Goal: Contribute content: Add original content to the website for others to see

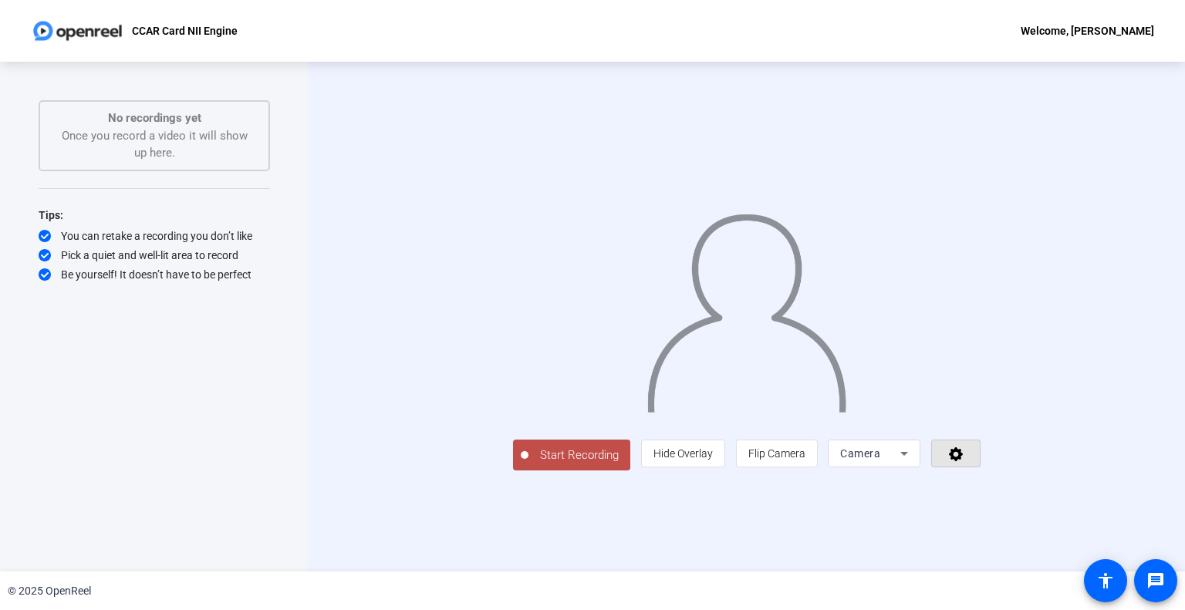
click at [963, 461] on icon at bounding box center [956, 454] width 14 height 14
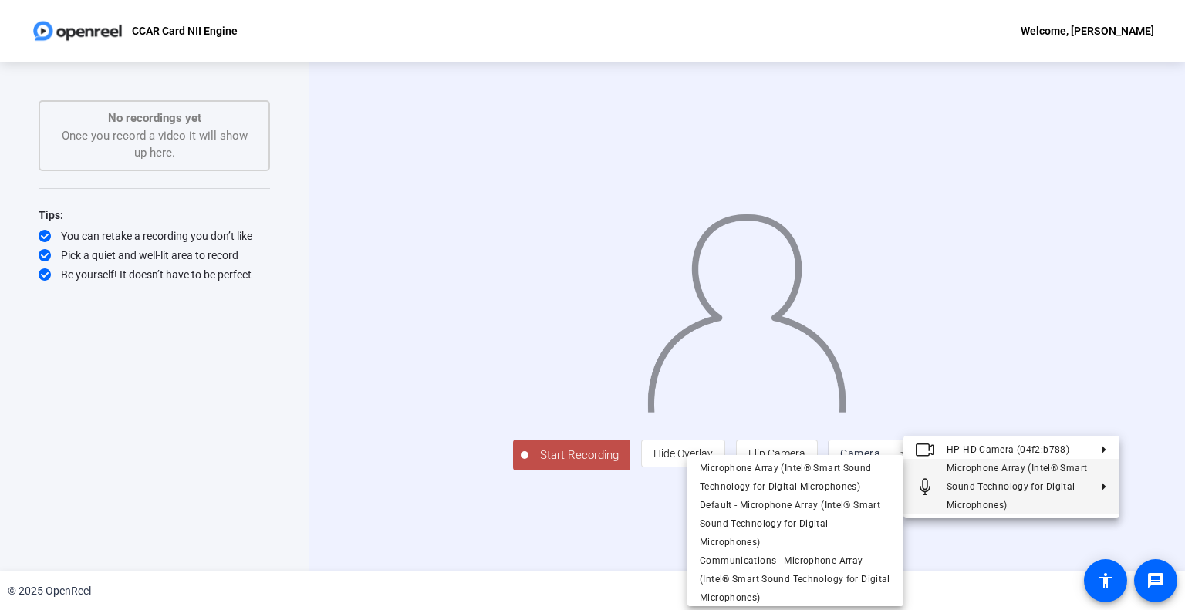
click at [989, 538] on div at bounding box center [592, 305] width 1185 height 610
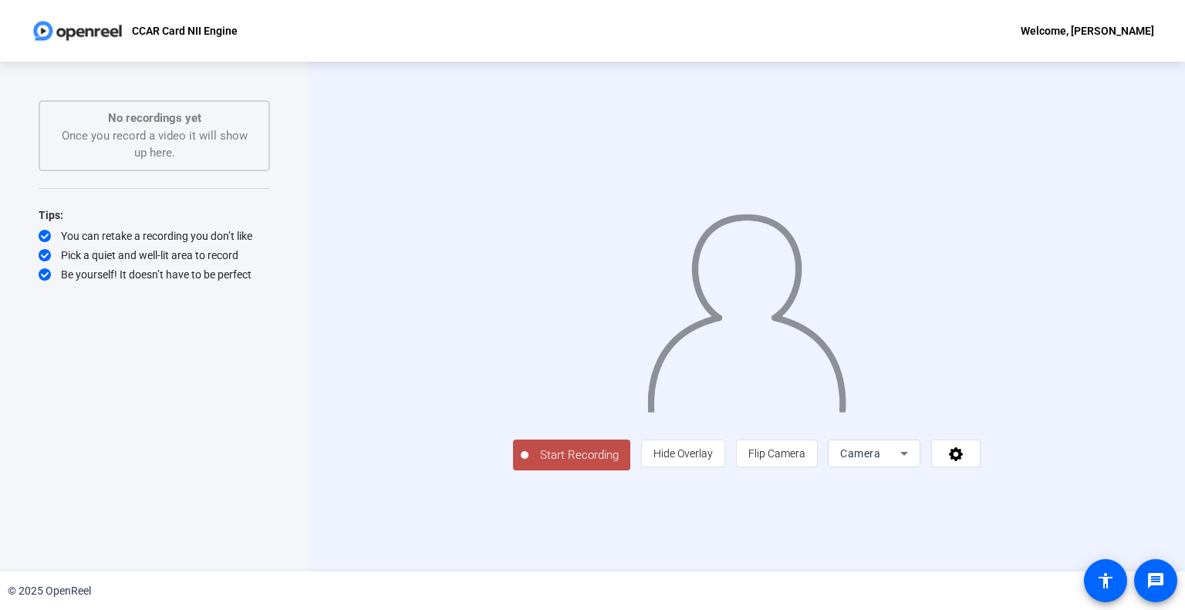
click at [880, 460] on span "Camera" at bounding box center [860, 453] width 40 height 12
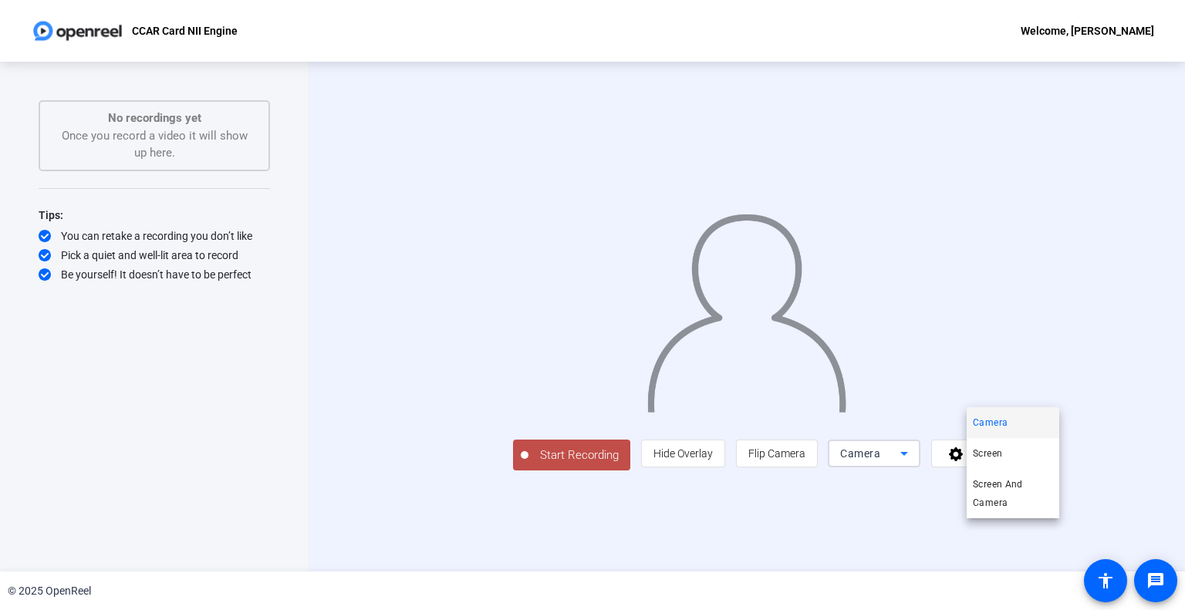
click at [1001, 457] on span "Screen" at bounding box center [987, 453] width 29 height 19
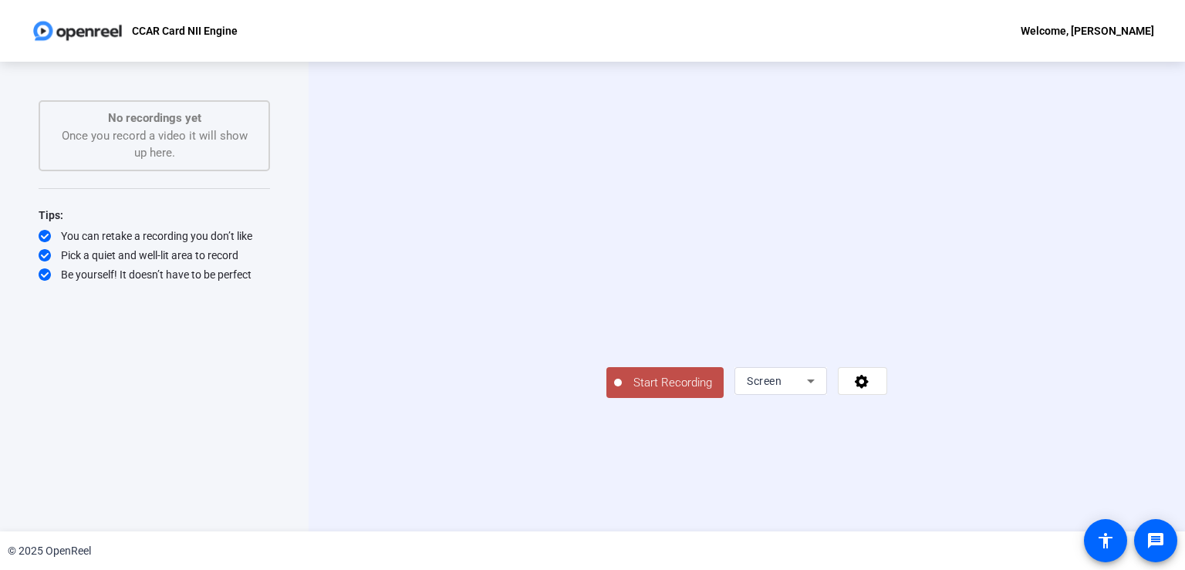
click at [606, 398] on button "Start Recording" at bounding box center [664, 382] width 117 height 31
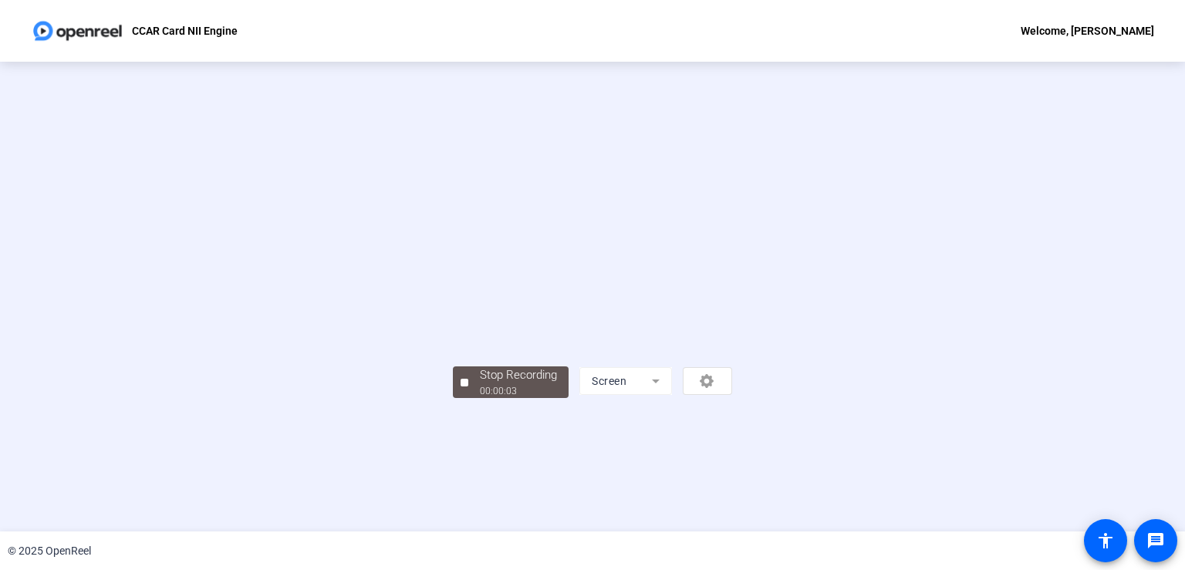
scroll to position [42, 0]
click at [480, 384] on div "Stop Recording" at bounding box center [518, 375] width 77 height 18
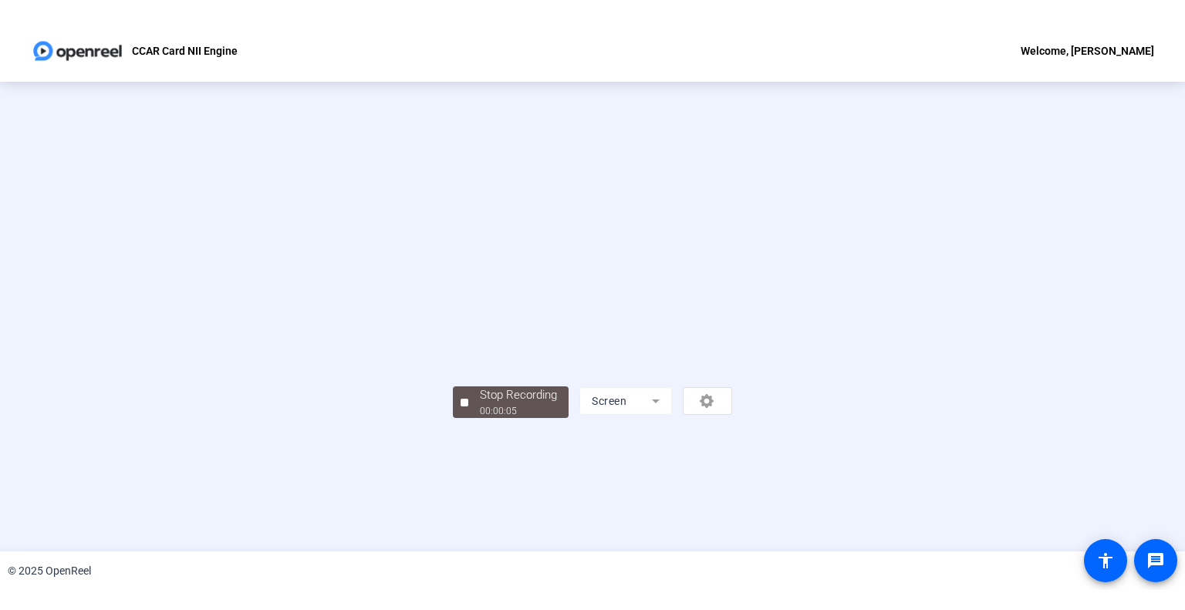
scroll to position [0, 0]
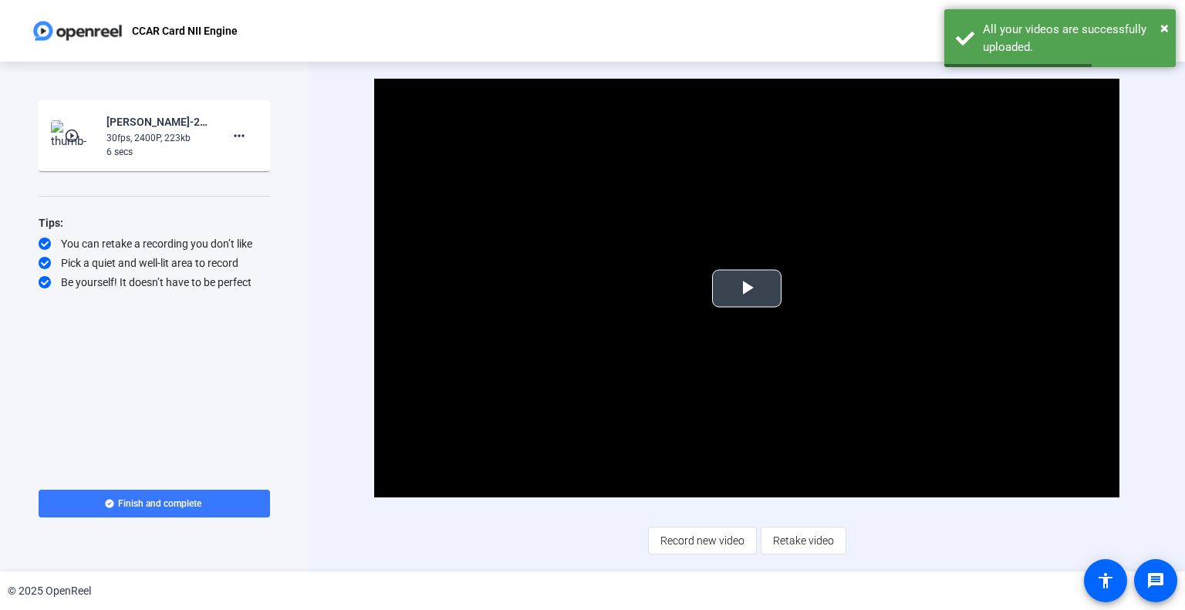
click at [747, 289] on span "Video Player" at bounding box center [747, 289] width 0 height 0
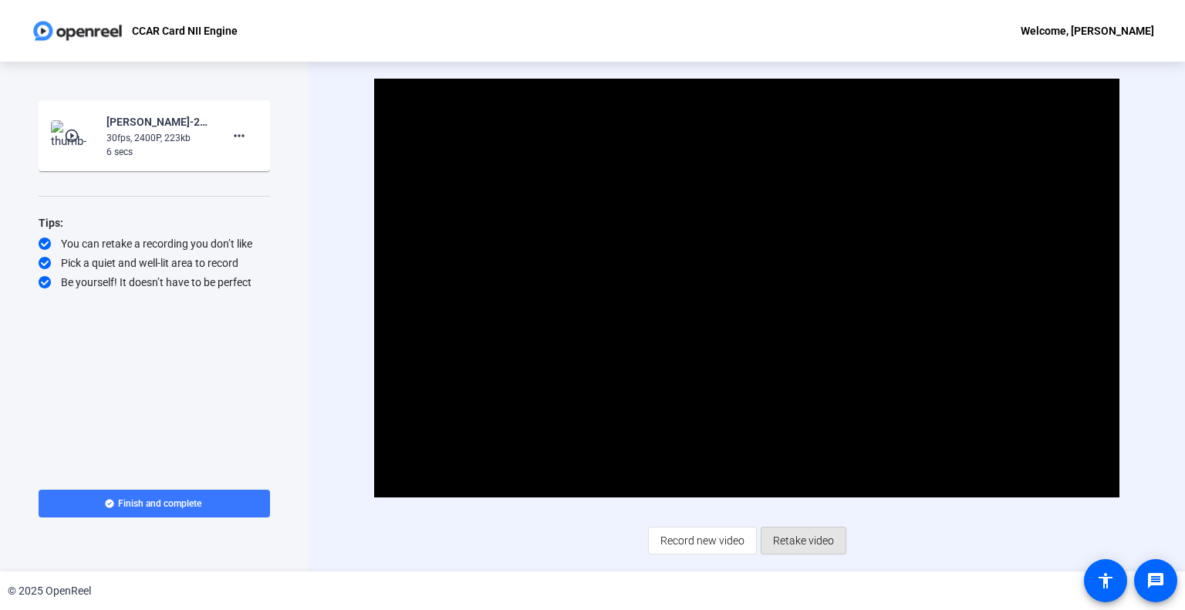
click at [844, 529] on button "Retake video" at bounding box center [804, 541] width 86 height 28
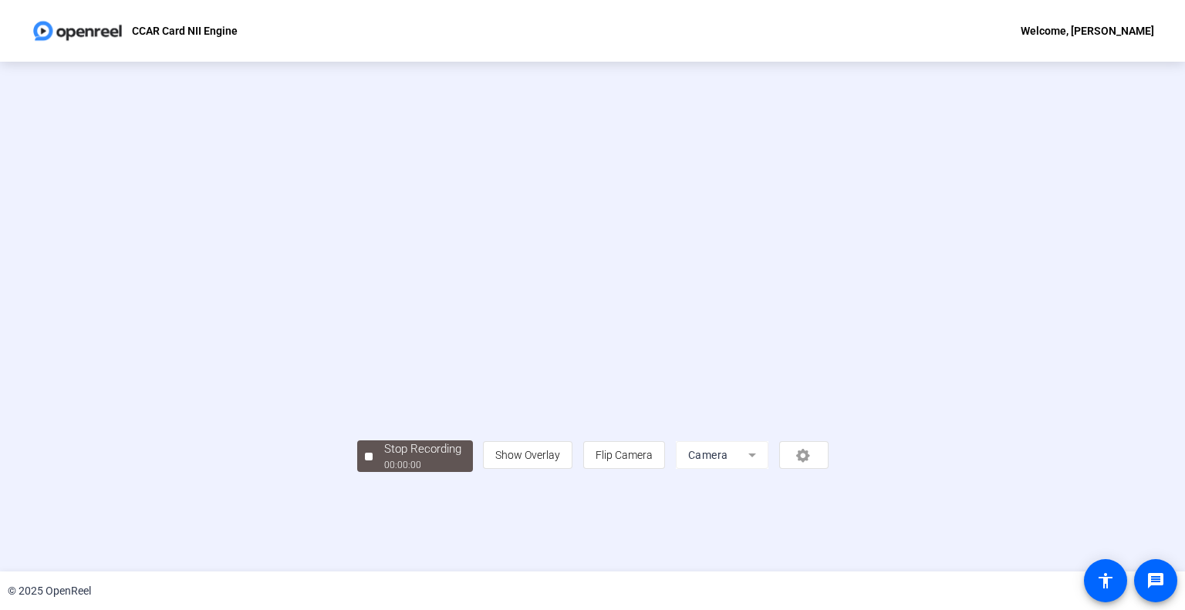
scroll to position [22, 0]
click at [664, 474] on span at bounding box center [624, 455] width 80 height 37
click at [768, 469] on mat-form-field "Camera" at bounding box center [722, 455] width 93 height 28
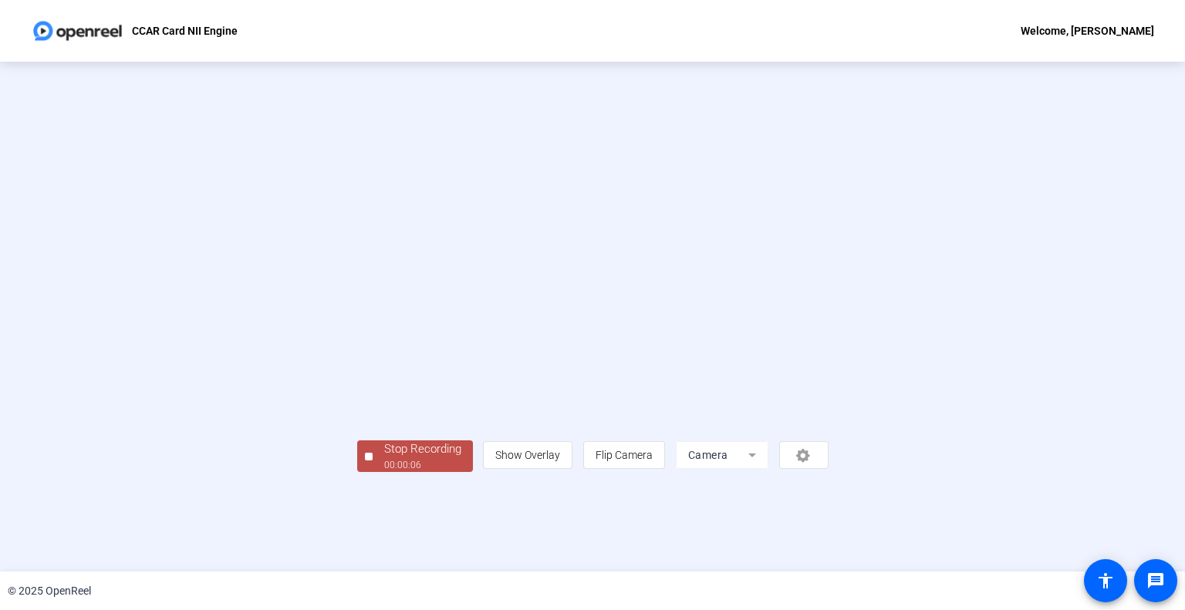
click at [384, 458] on div "Stop Recording" at bounding box center [422, 449] width 77 height 18
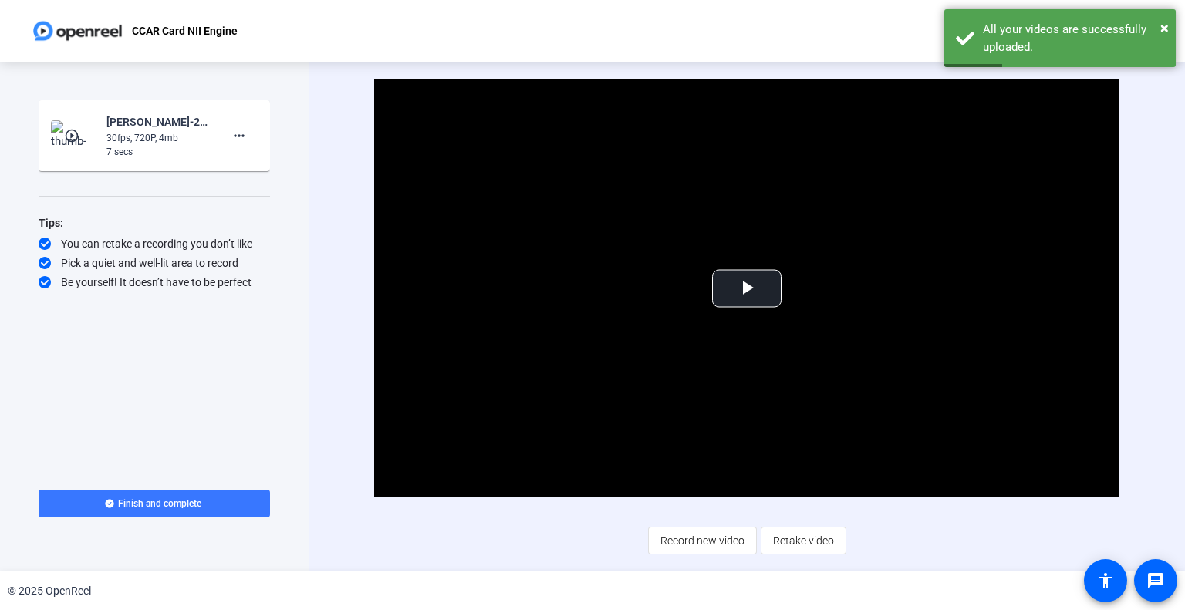
drag, startPoint x: 689, startPoint y: 307, endPoint x: 899, endPoint y: 491, distance: 278.8
click at [899, 491] on video "Video Player" at bounding box center [746, 288] width 745 height 419
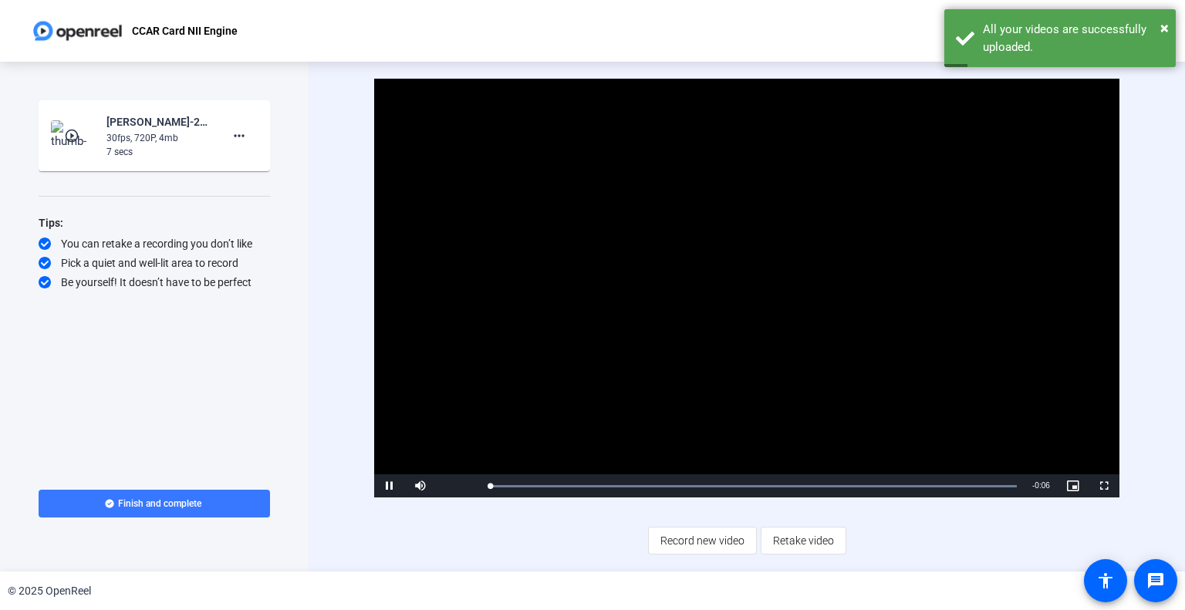
click at [831, 539] on span "Retake video" at bounding box center [803, 540] width 61 height 29
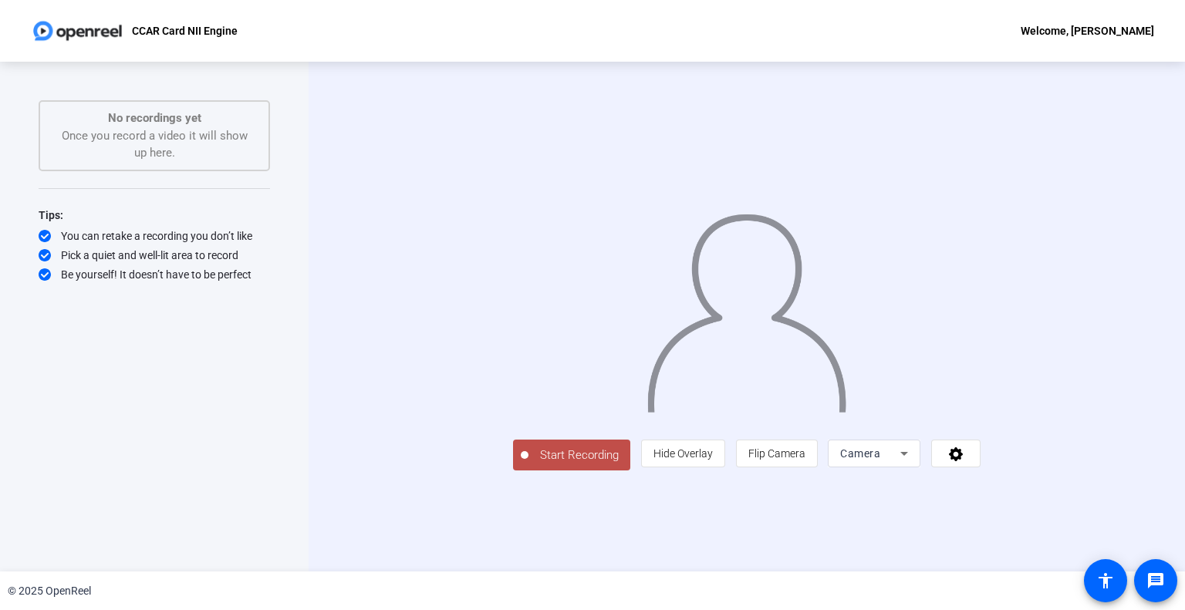
drag, startPoint x: 424, startPoint y: 524, endPoint x: 417, endPoint y: 530, distance: 9.9
click at [513, 471] on div "Start Recording person Hide Overlay flip Flip Camera Camera" at bounding box center [746, 454] width 467 height 34
click at [528, 464] on span "Start Recording" at bounding box center [579, 456] width 102 height 18
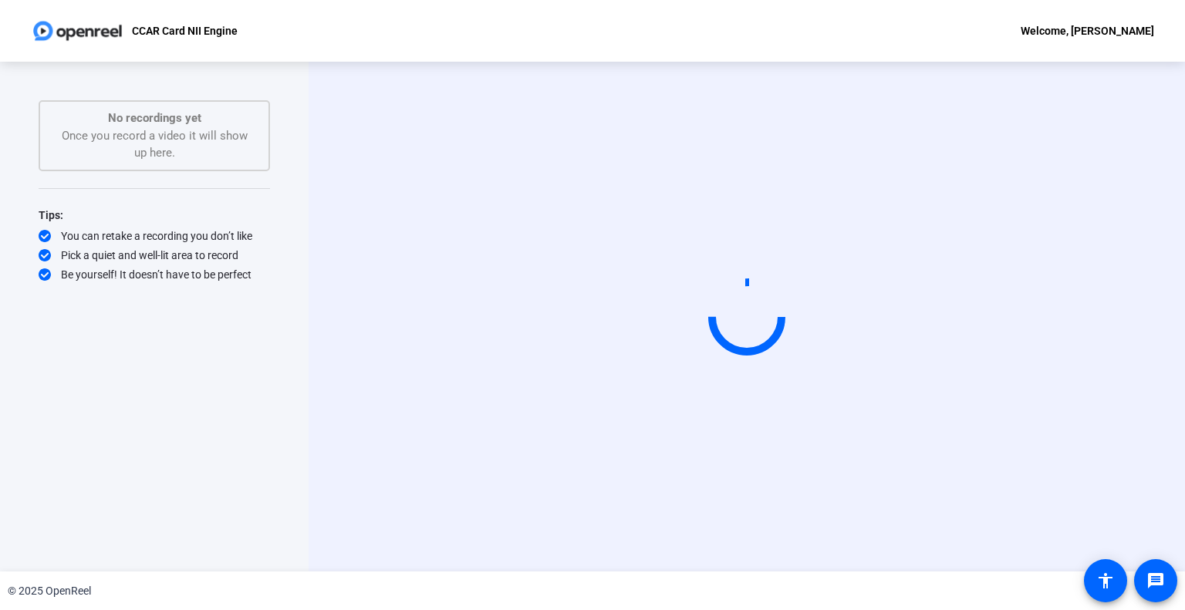
click at [1005, 545] on div "Start Recording person Hide Overlay flip Flip Camera Camera" at bounding box center [747, 317] width 876 height 510
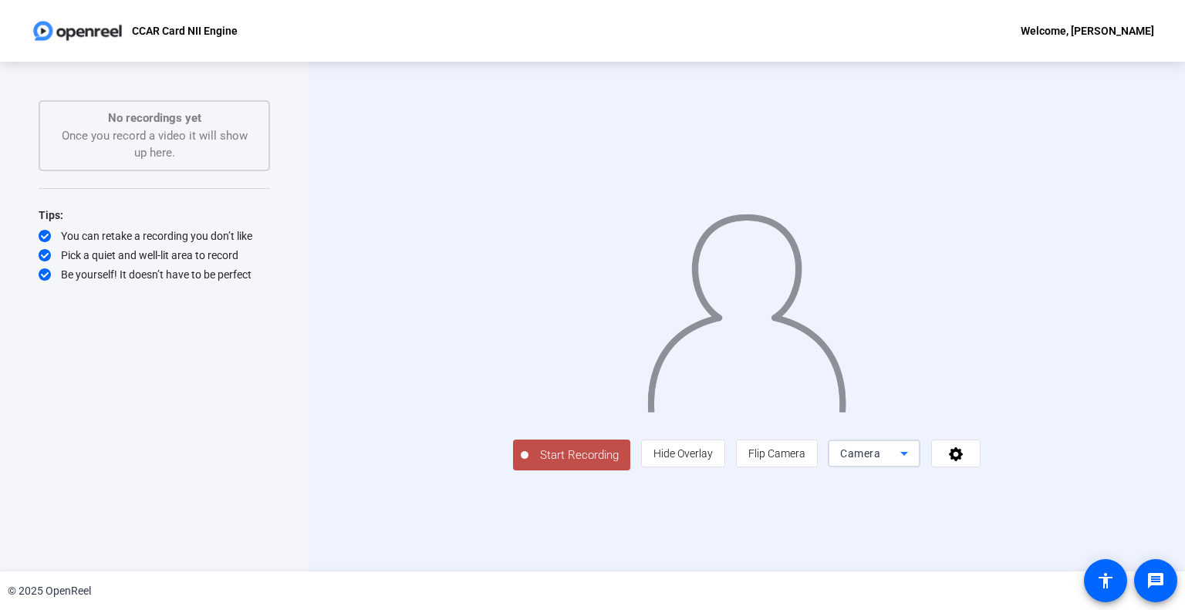
click at [880, 460] on span "Camera" at bounding box center [860, 453] width 40 height 12
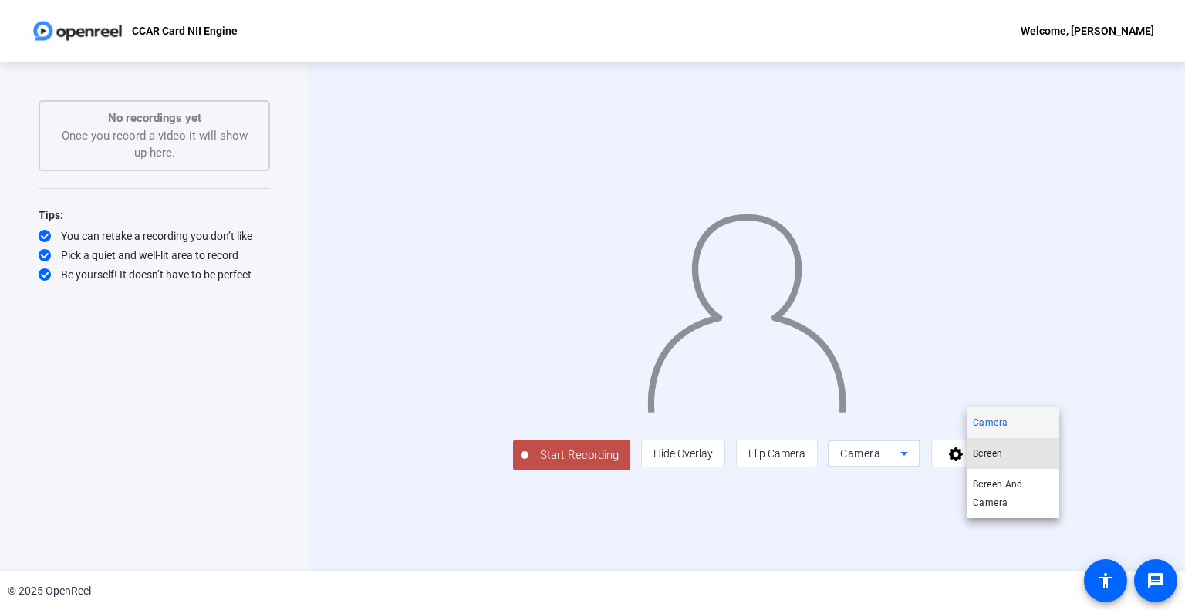
click at [1004, 455] on mat-option "Screen" at bounding box center [1013, 453] width 93 height 31
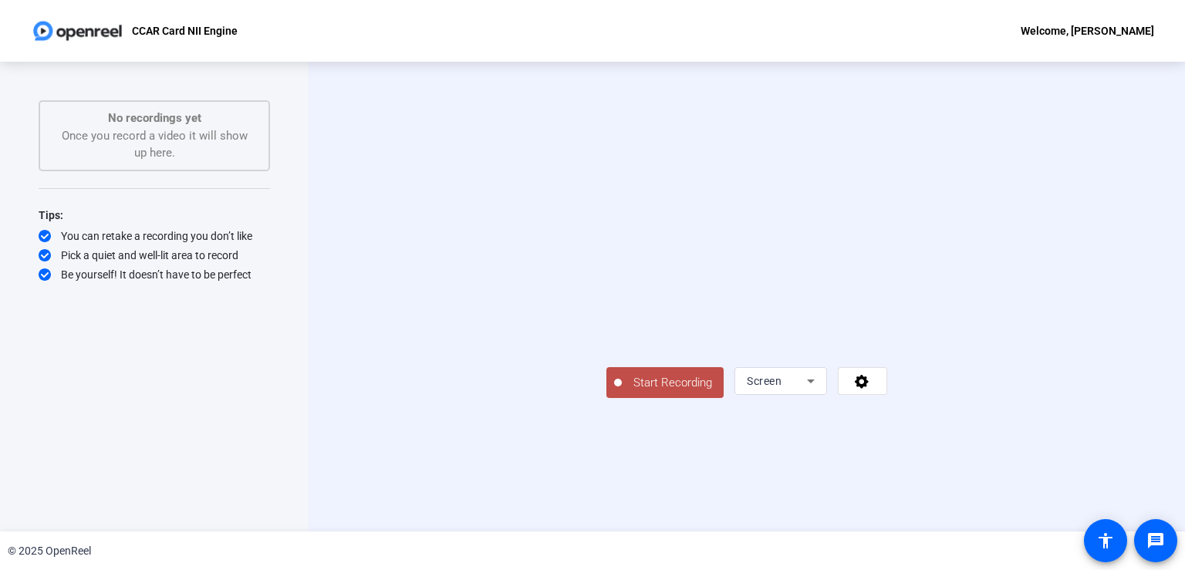
click at [869, 389] on icon at bounding box center [862, 382] width 14 height 14
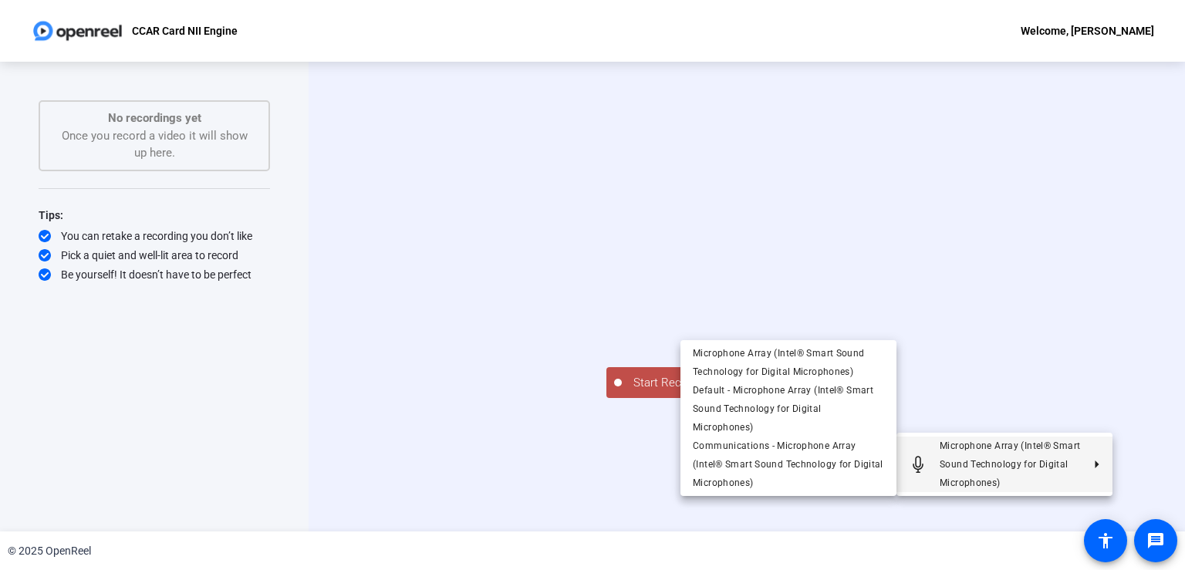
click at [304, 26] on div at bounding box center [592, 285] width 1185 height 570
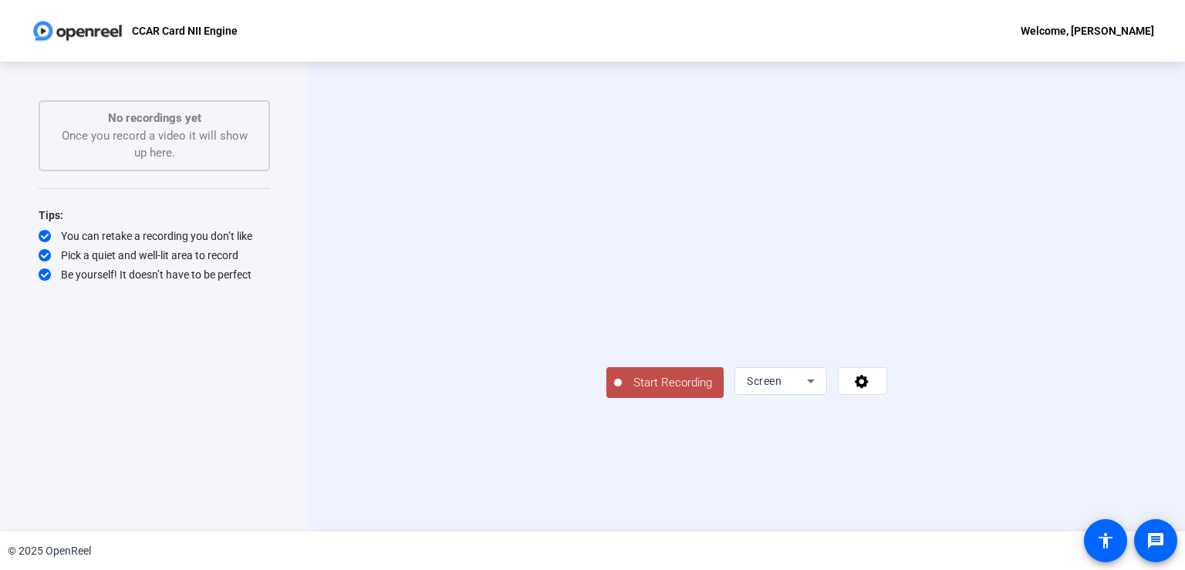
scroll to position [9, 0]
click at [622, 392] on span "Start Recording" at bounding box center [673, 383] width 102 height 18
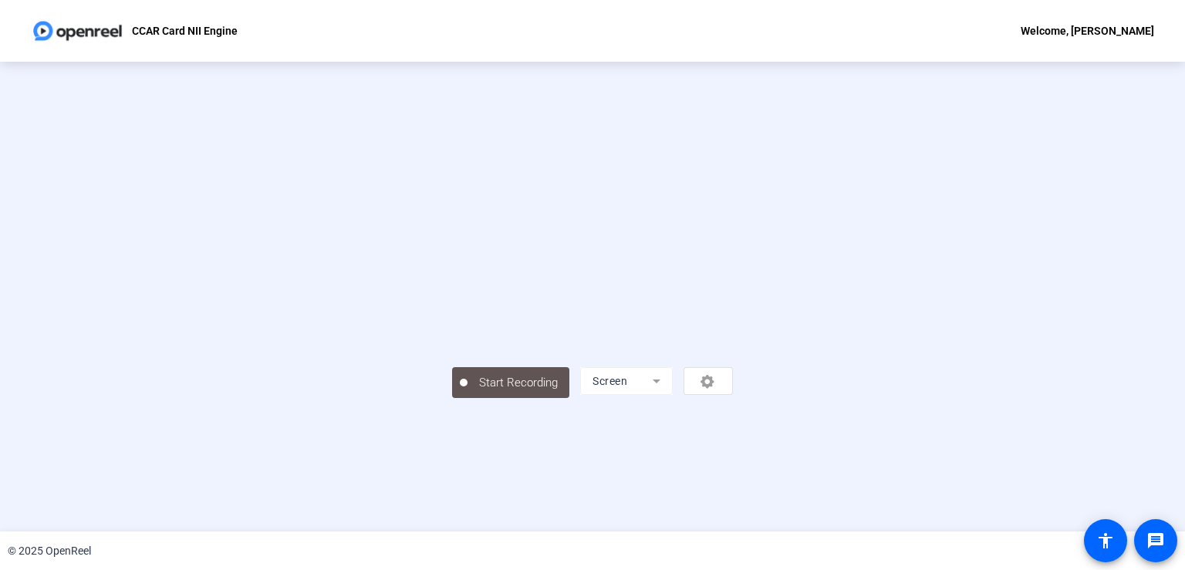
scroll to position [42, 0]
click at [480, 398] on div "00:00:06" at bounding box center [518, 391] width 77 height 14
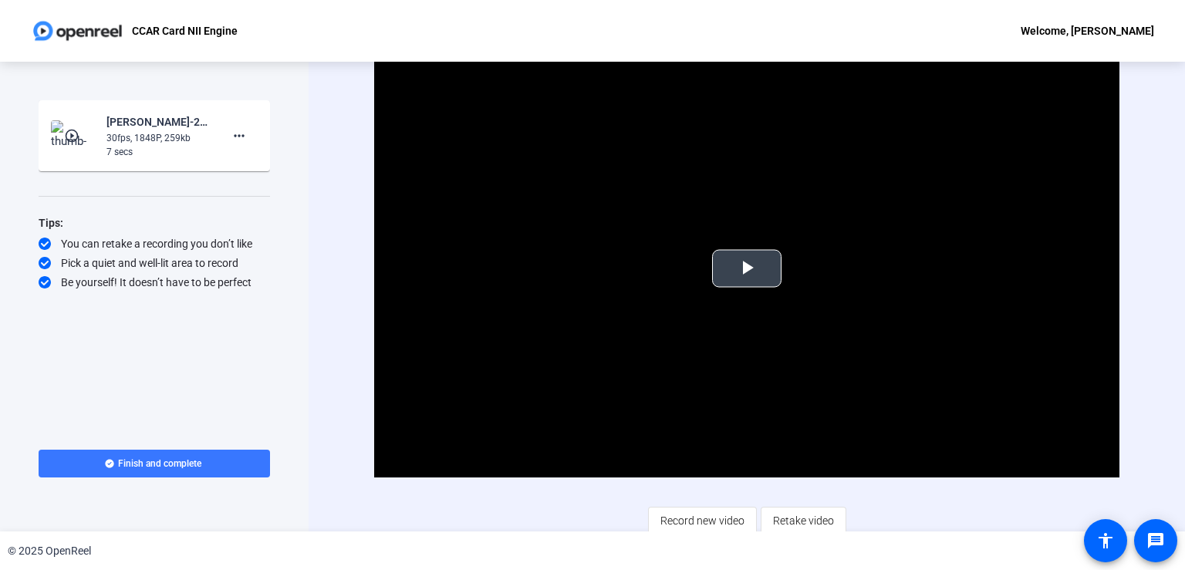
click at [747, 268] on span "Video Player" at bounding box center [747, 268] width 0 height 0
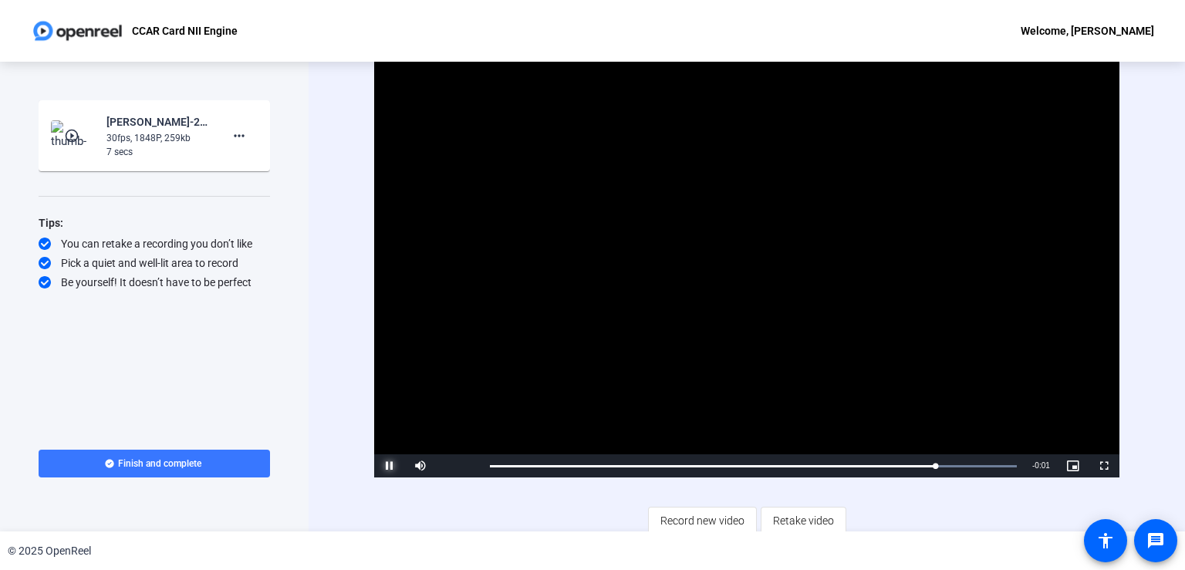
click at [387, 466] on span "Video Player" at bounding box center [389, 466] width 31 height 0
click at [806, 517] on span "Retake video" at bounding box center [803, 520] width 61 height 29
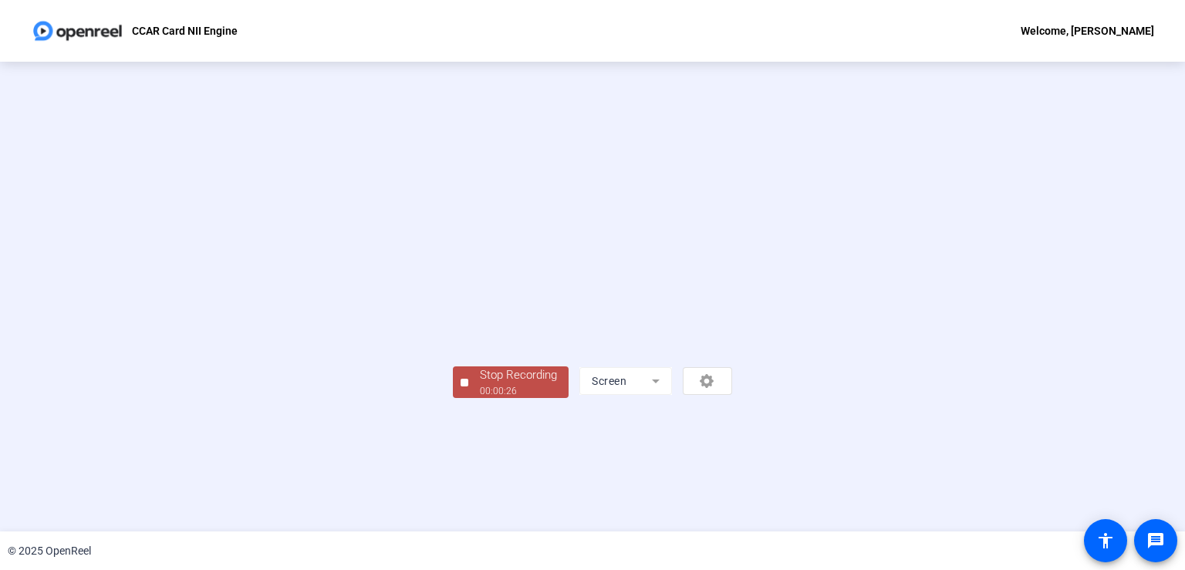
scroll to position [42, 0]
click at [480, 398] on div "00:00:27" at bounding box center [518, 391] width 77 height 14
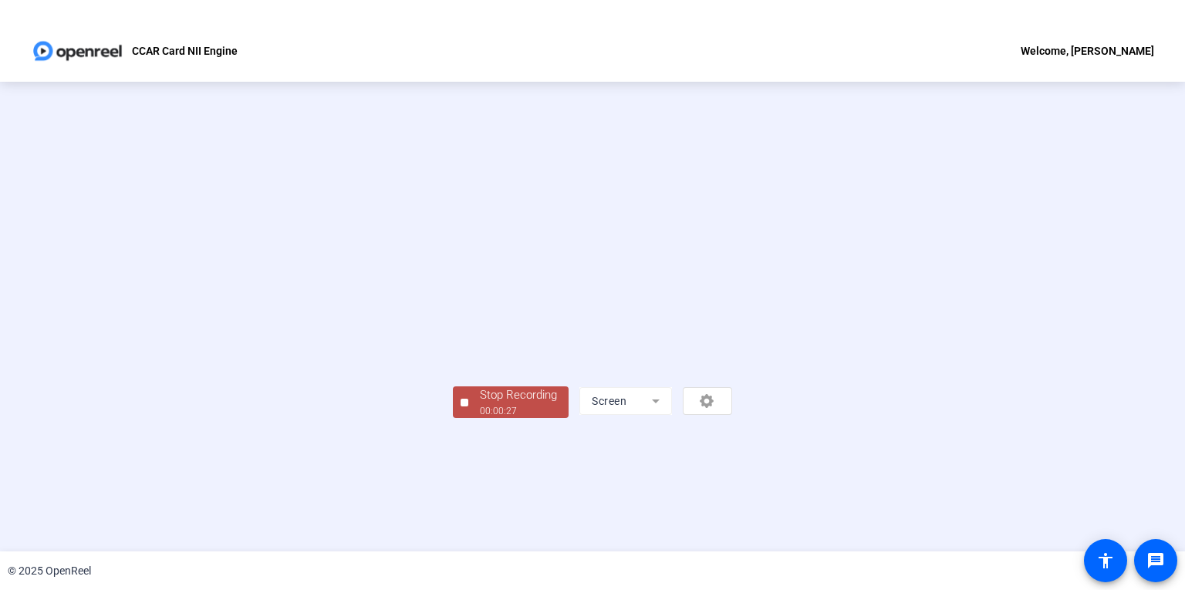
scroll to position [0, 0]
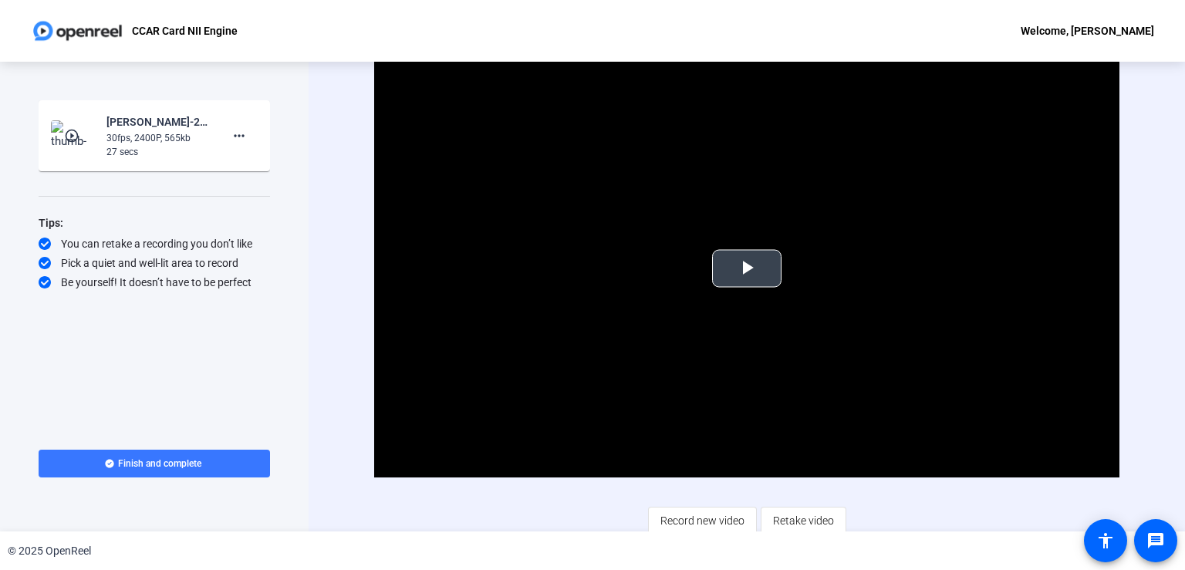
click at [747, 268] on span "Video Player" at bounding box center [747, 268] width 0 height 0
click at [871, 502] on div "Video Player is loading. Play Video Pause Mute Current Time 0:06 / Duration 0:2…" at bounding box center [746, 297] width 745 height 476
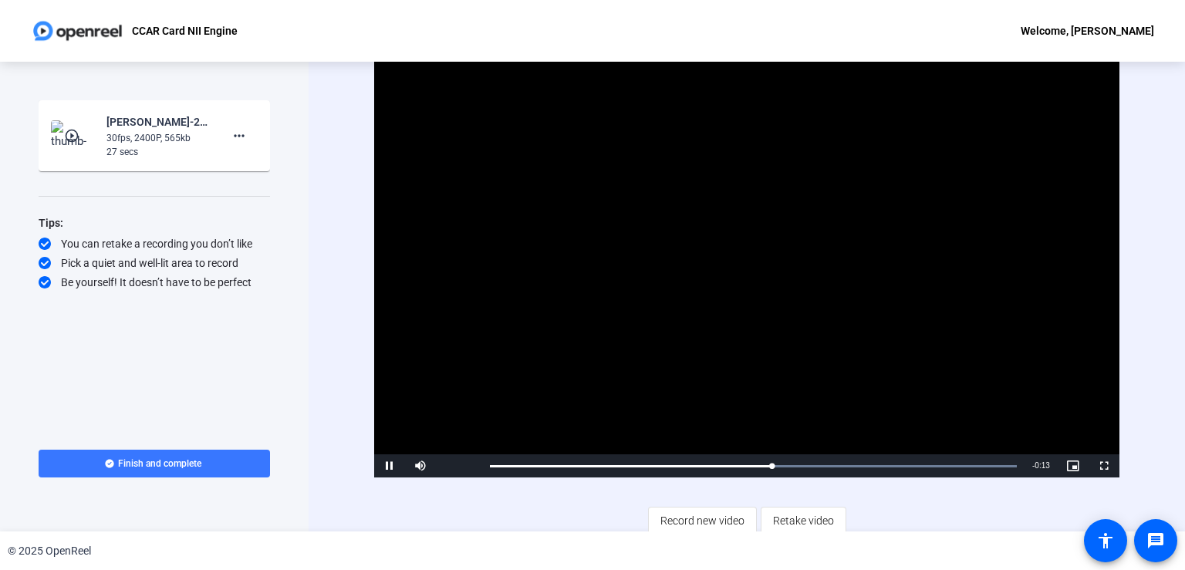
click at [859, 507] on div "Video Player is loading. Play Video Pause Mute Current Time 0:14 / Duration 0:2…" at bounding box center [746, 297] width 745 height 476
click at [393, 466] on span "Video Player" at bounding box center [389, 466] width 31 height 0
click at [394, 466] on span "Video Player" at bounding box center [389, 466] width 31 height 0
click at [810, 516] on span "Retake video" at bounding box center [803, 520] width 61 height 29
